Goal: Information Seeking & Learning: Learn about a topic

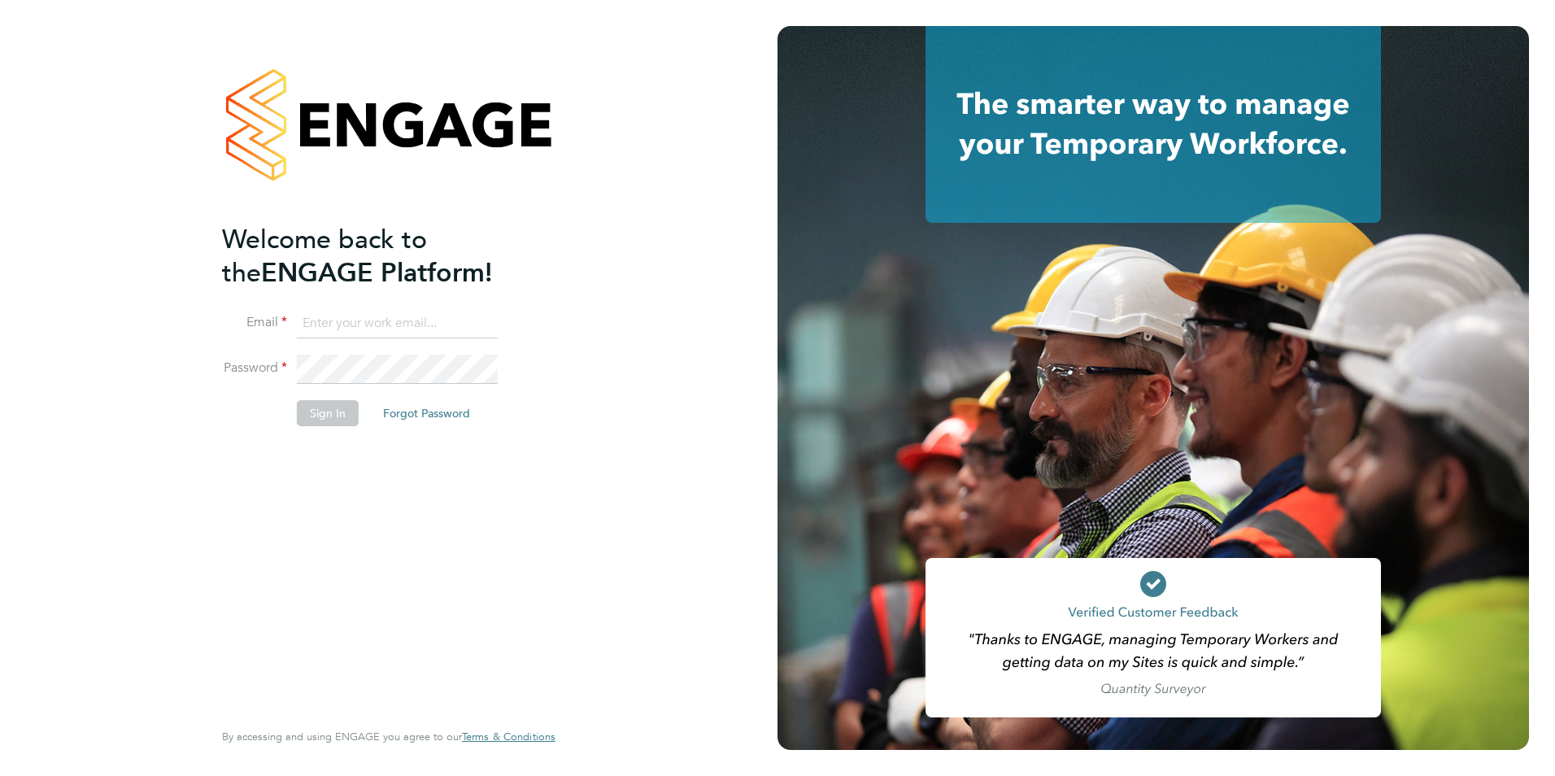
click at [364, 321] on input at bounding box center [397, 323] width 201 height 29
type input "[EMAIL_ADDRESS][PERSON_NAME][DOMAIN_NAME]"
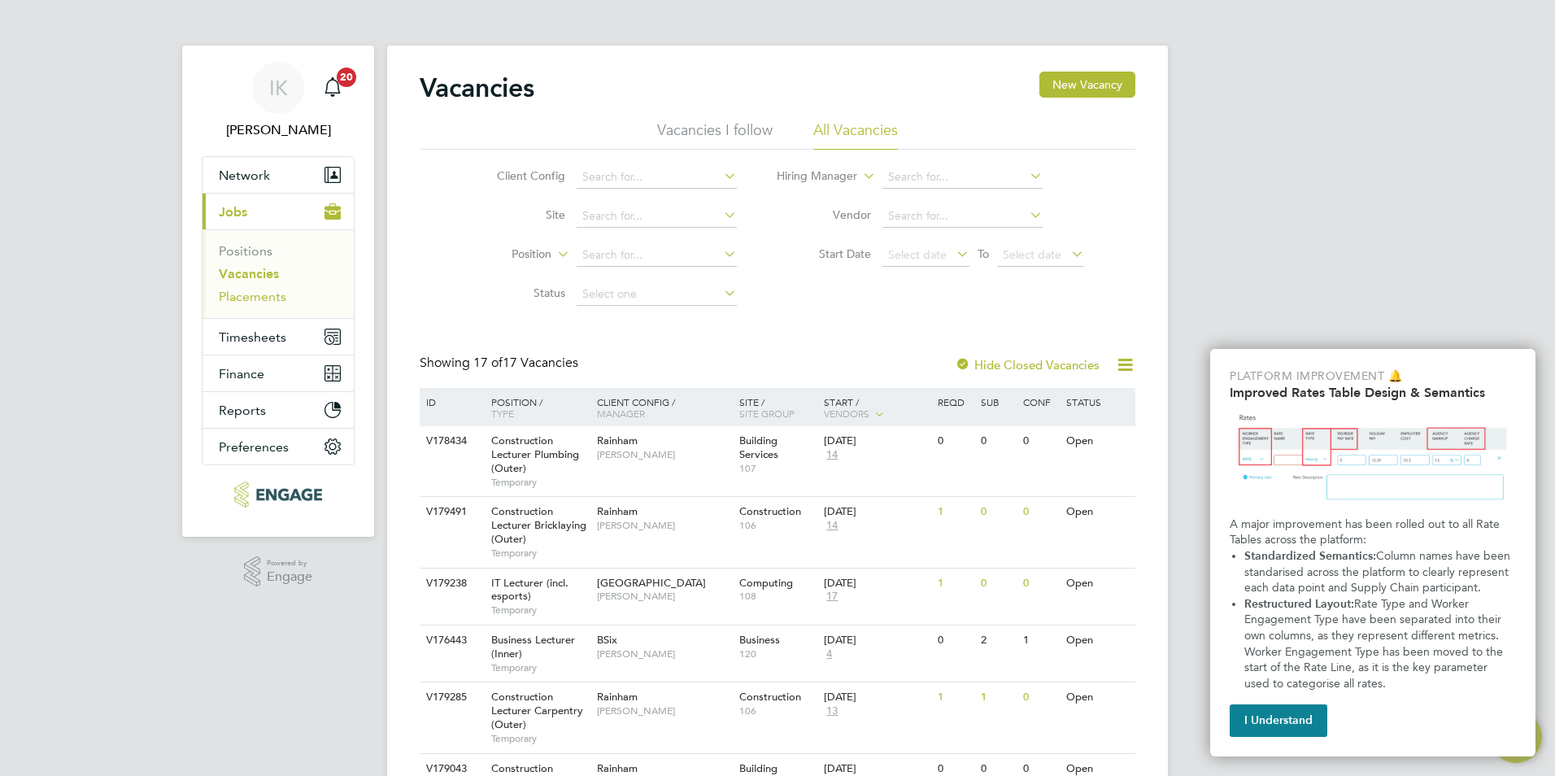
click at [250, 297] on link "Placements" at bounding box center [253, 296] width 68 height 15
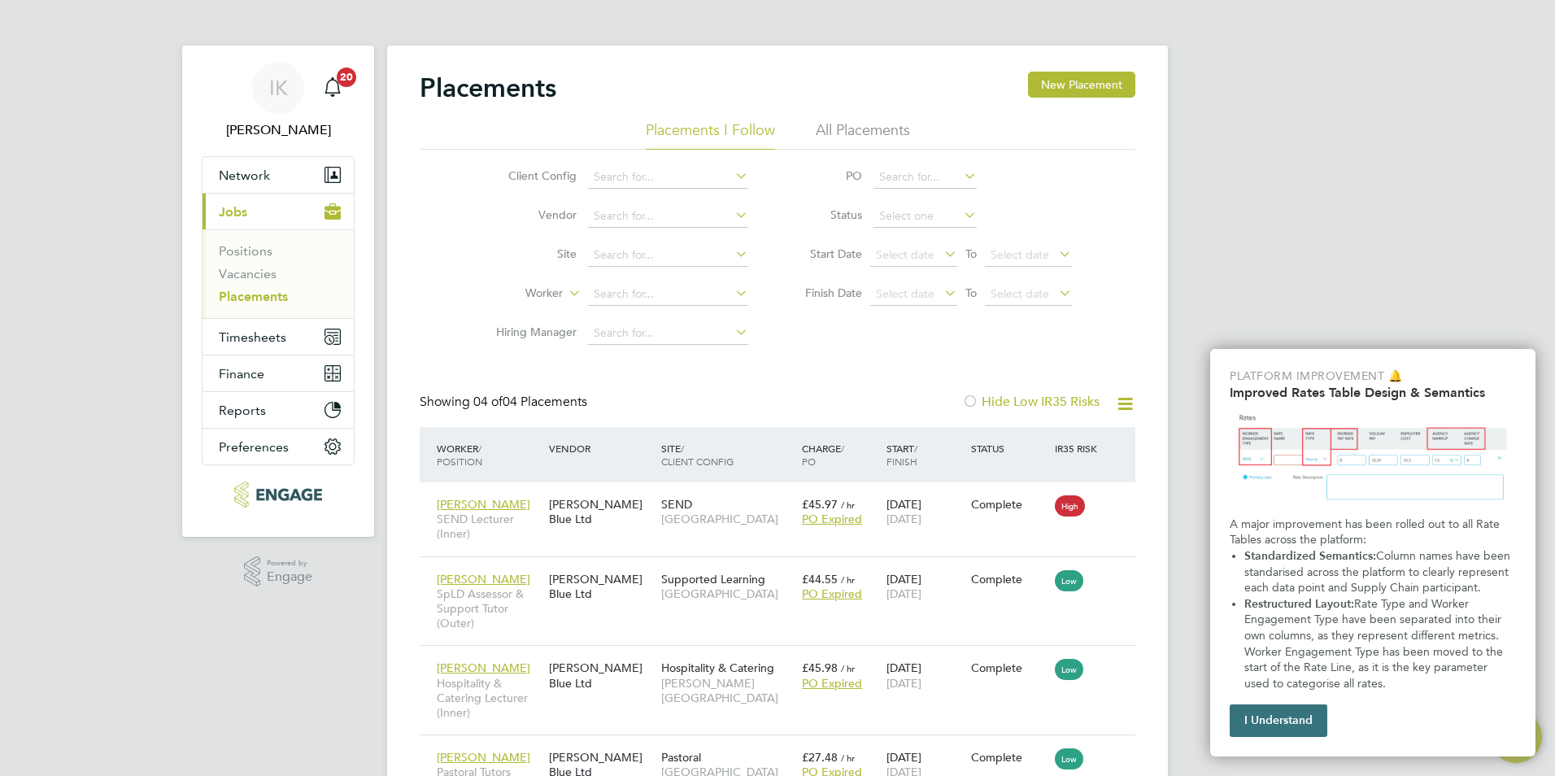
click at [1277, 716] on button "I Understand" at bounding box center [1279, 720] width 98 height 33
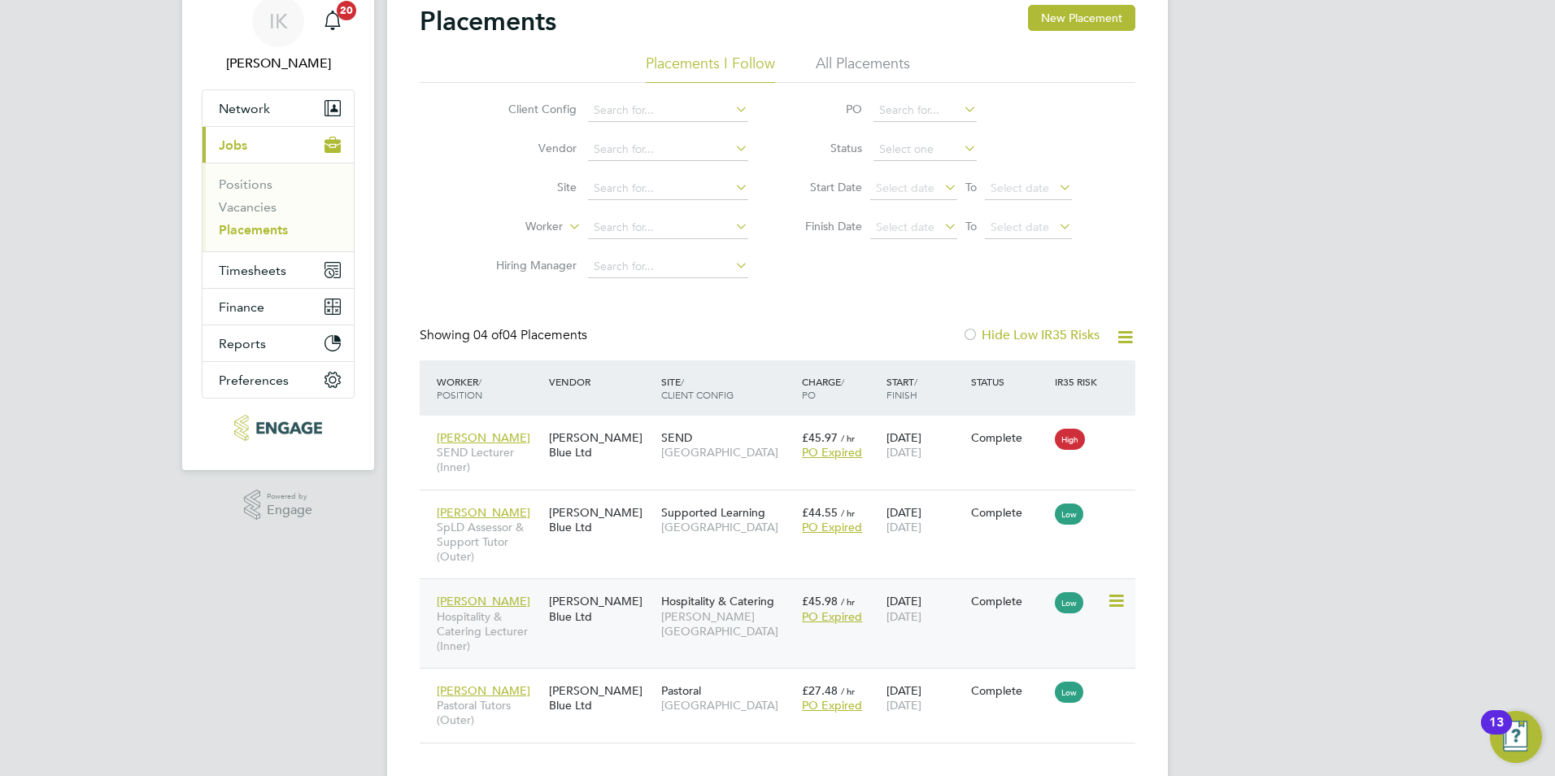
scroll to position [109, 0]
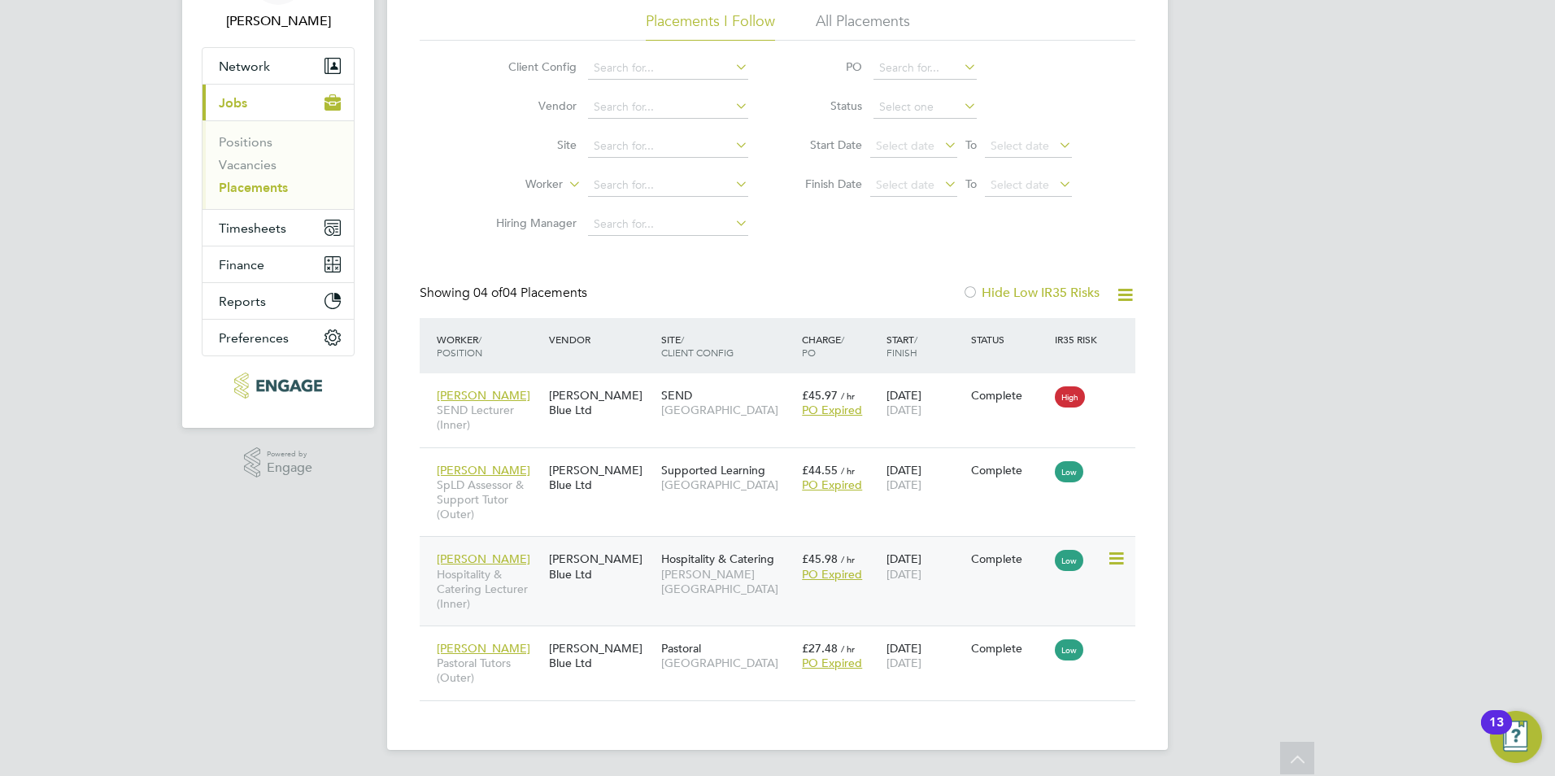
click at [499, 556] on span "Mary Gaspard" at bounding box center [484, 559] width 94 height 15
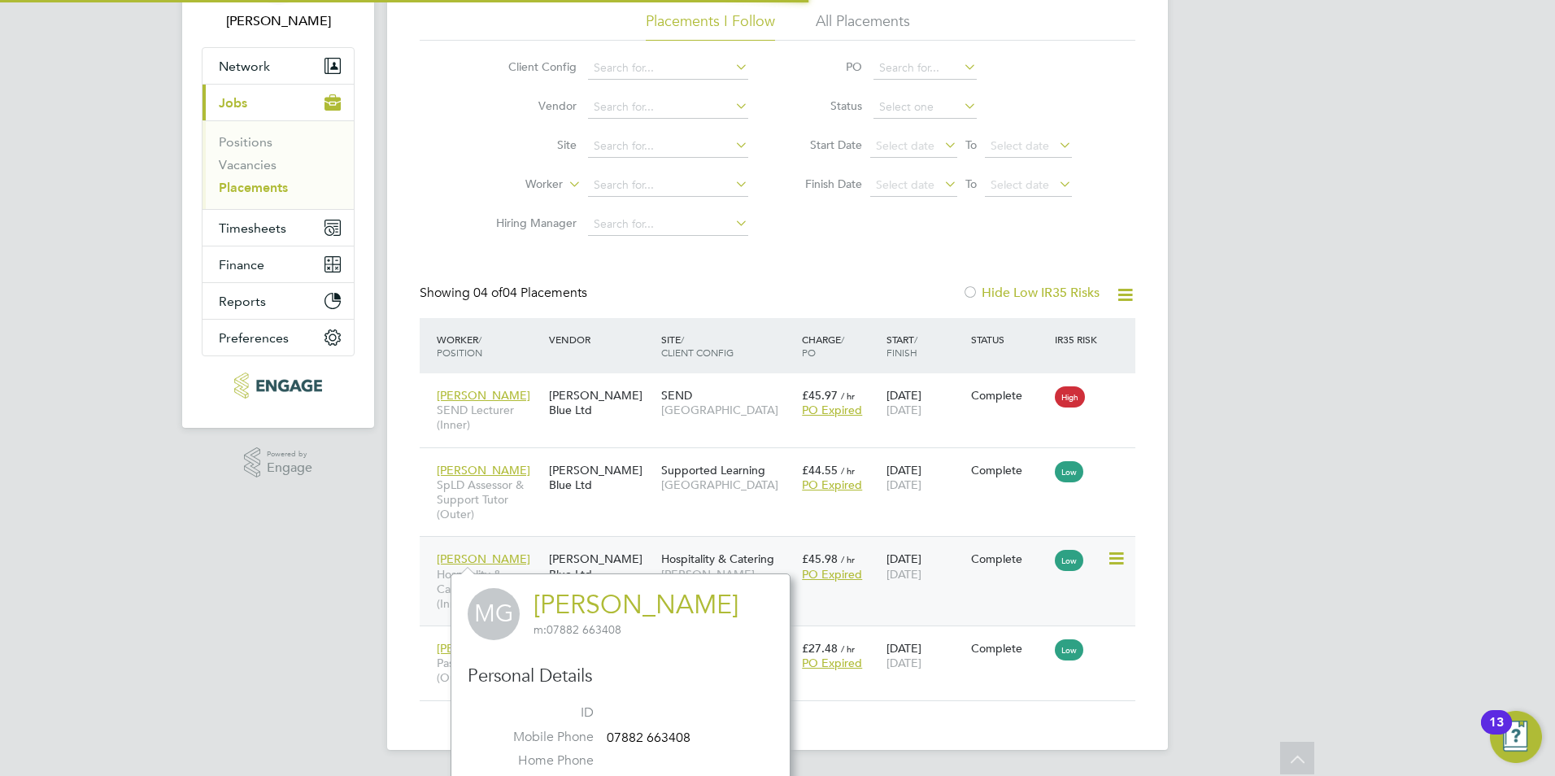
scroll to position [446, 340]
click at [542, 550] on div "Mary Gaspard Hospitality & Catering Lecturer (Inner)" at bounding box center [489, 581] width 112 height 76
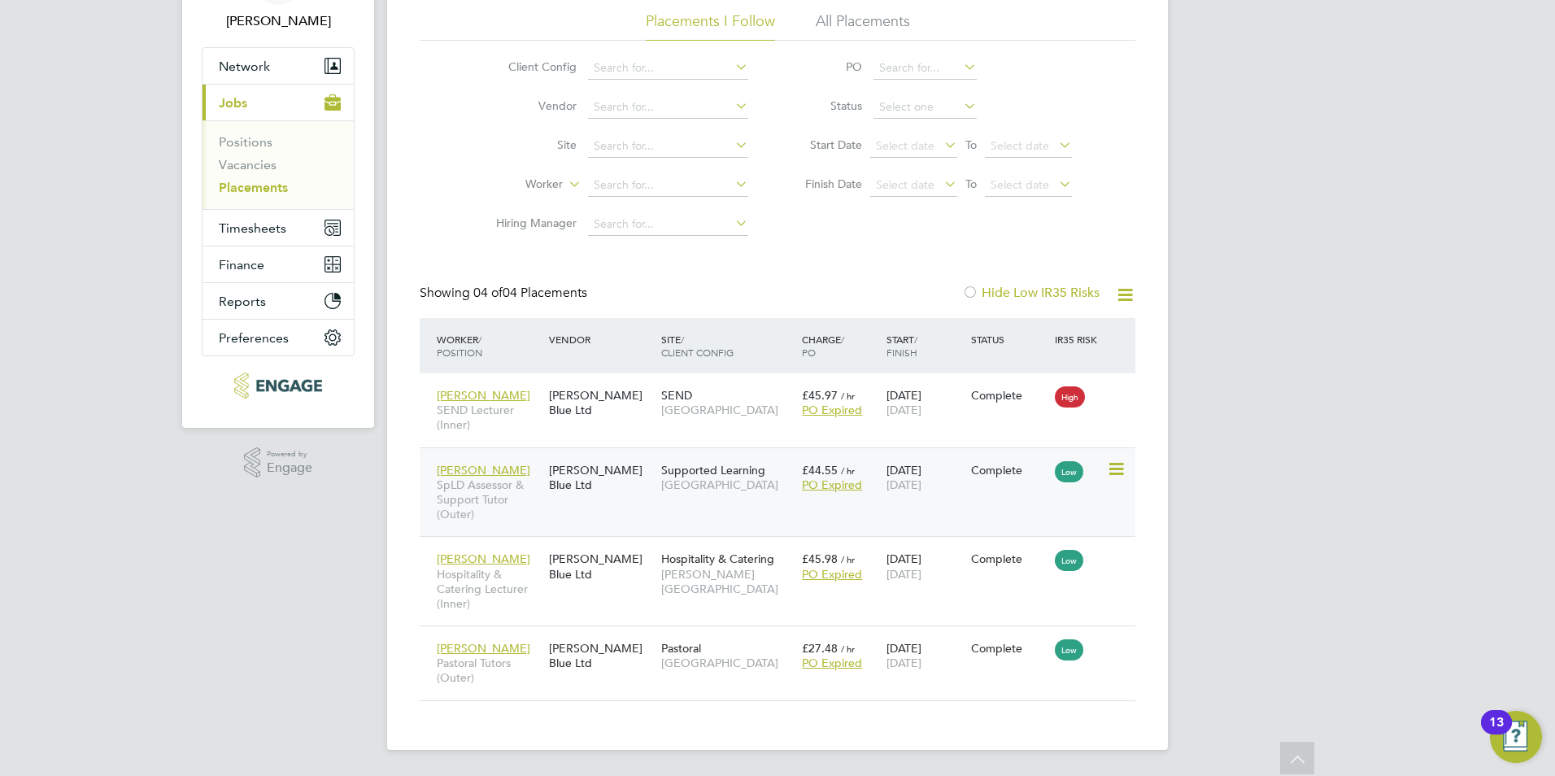
click at [491, 455] on div "Aimee Cutting SpLD Assessor & Support Tutor (Outer)" at bounding box center [489, 493] width 112 height 76
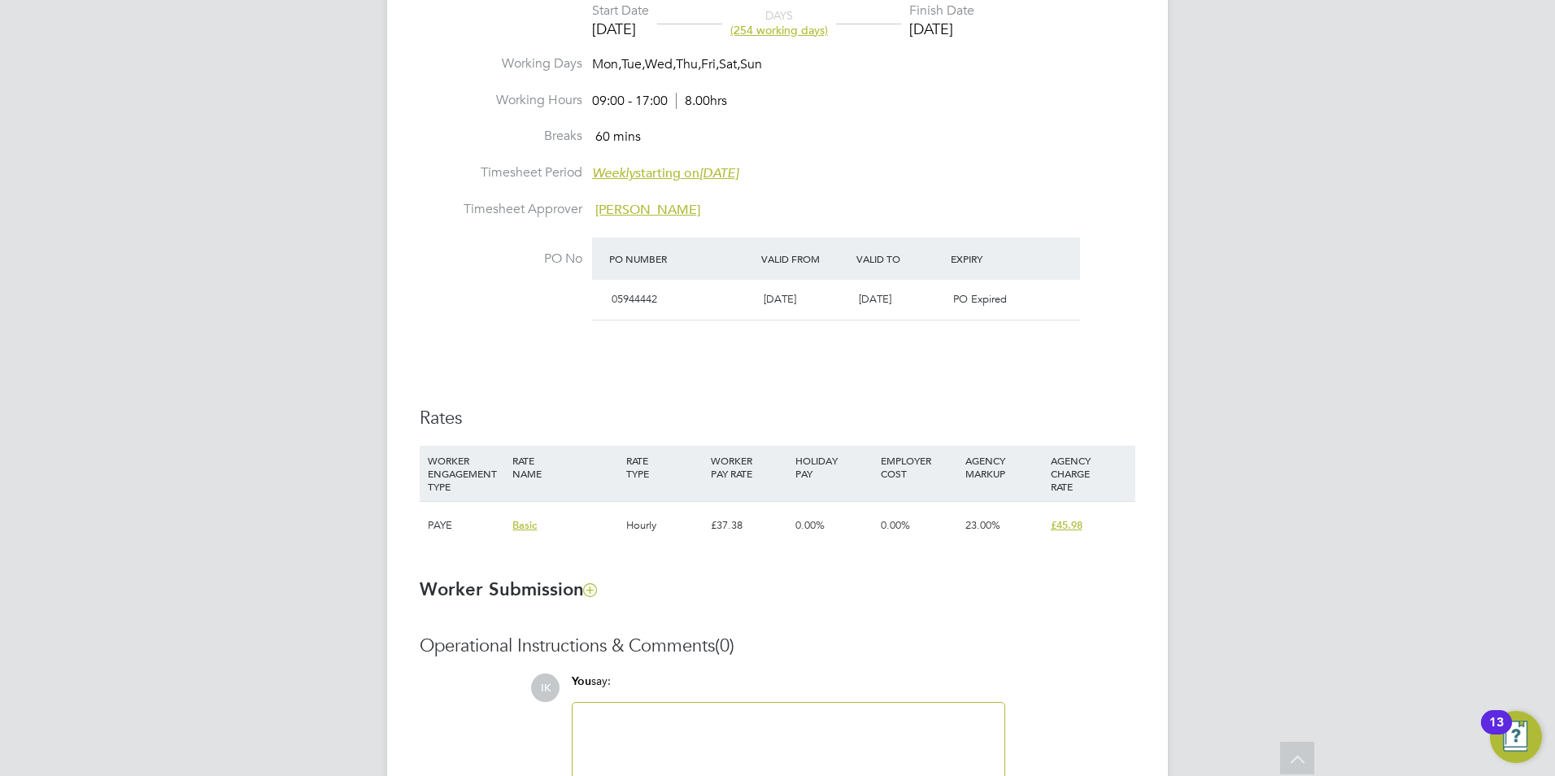
scroll to position [895, 0]
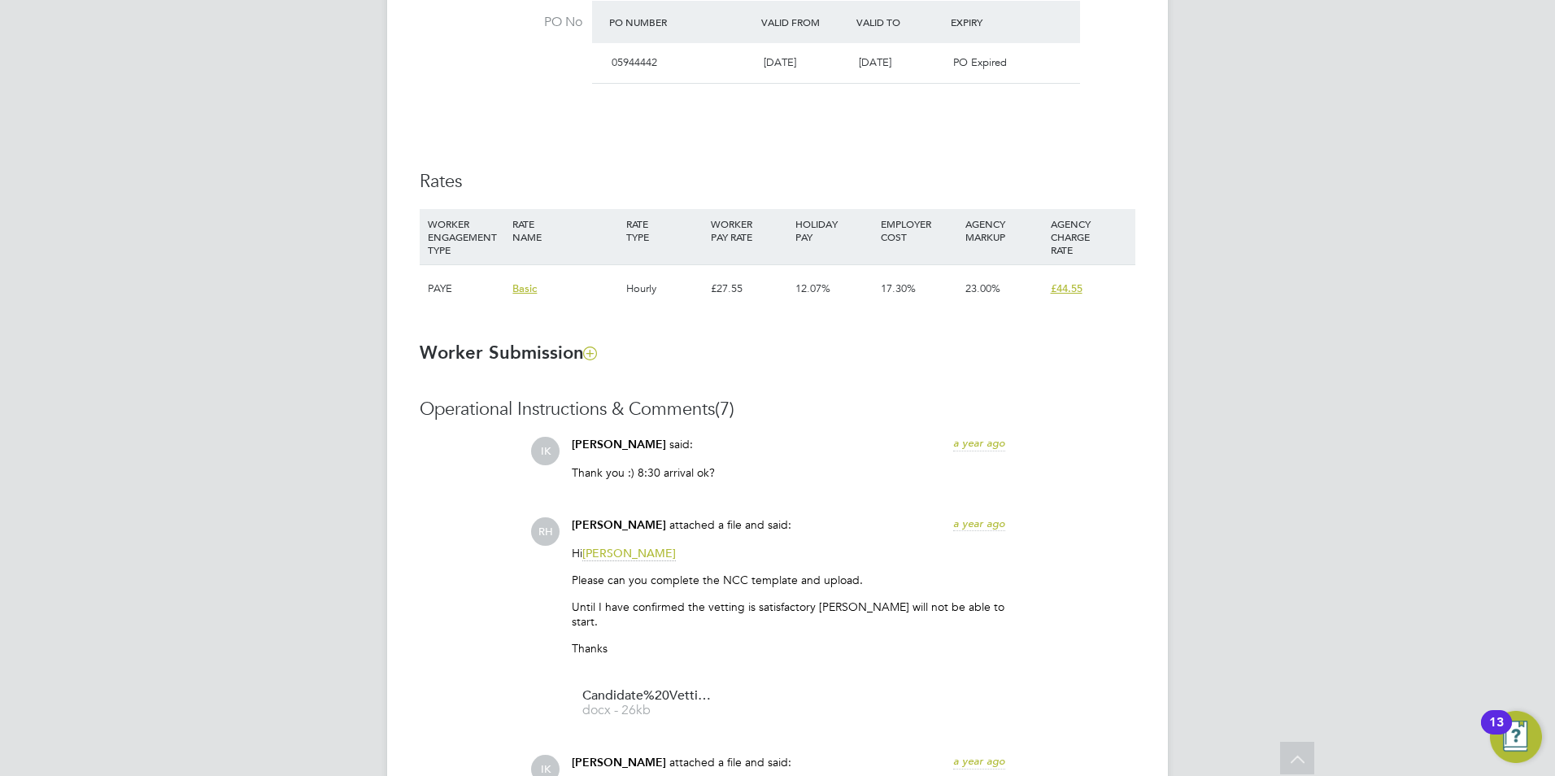
scroll to position [976, 0]
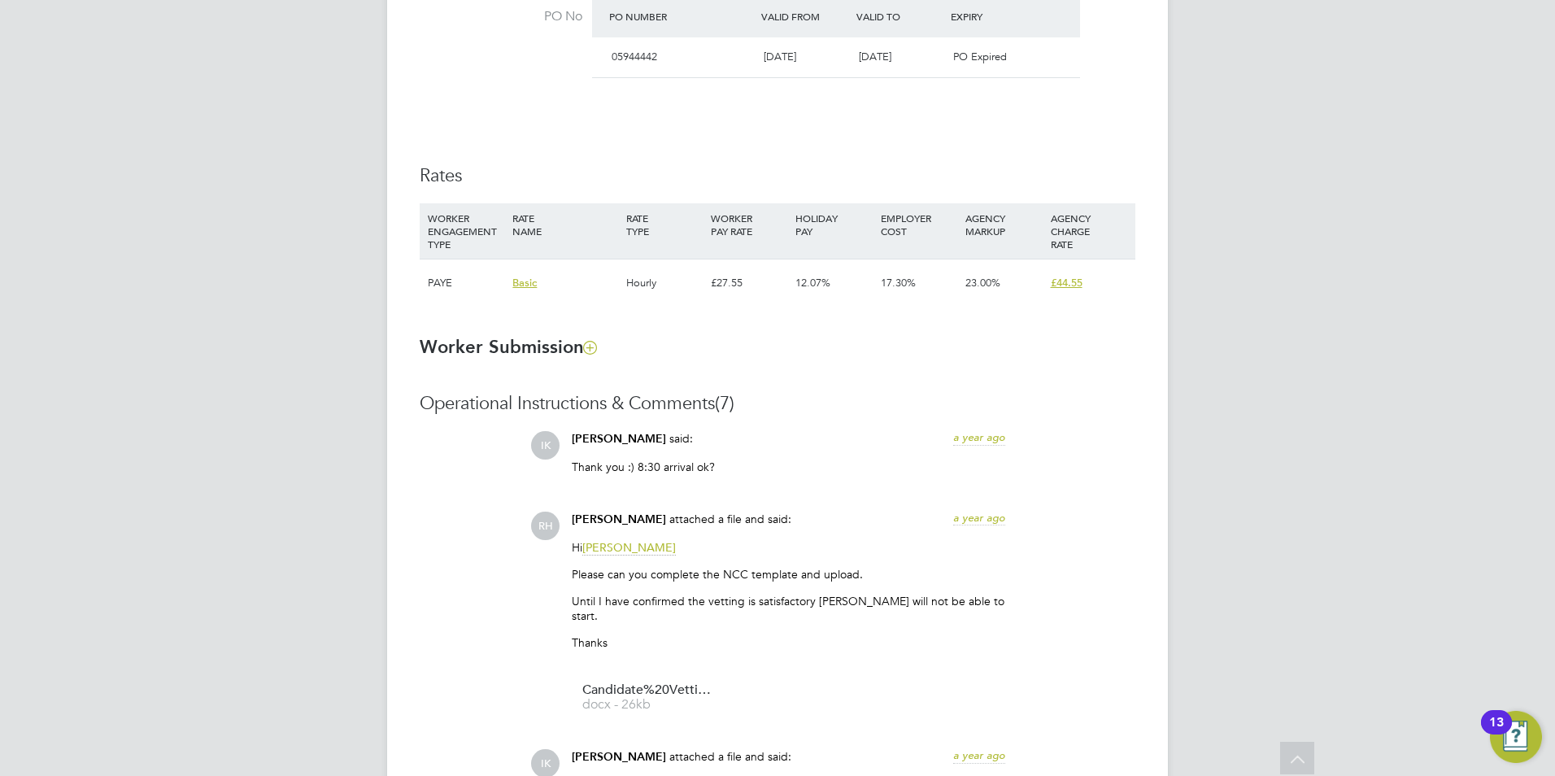
click at [1507, 435] on div "IK [PERSON_NAME] Notifications 20 Applications: Network Team Members Businesses…" at bounding box center [777, 330] width 1555 height 2612
click at [1420, 465] on div "IK [PERSON_NAME] Notifications 20 Applications: Network Team Members Businesses…" at bounding box center [777, 330] width 1555 height 2612
drag, startPoint x: 1431, startPoint y: 325, endPoint x: 1167, endPoint y: 521, distance: 328.5
click at [1431, 325] on div "IK [PERSON_NAME] Notifications 20 Applications: Network Team Members Businesses…" at bounding box center [777, 330] width 1555 height 2612
